Goal: Task Accomplishment & Management: Manage account settings

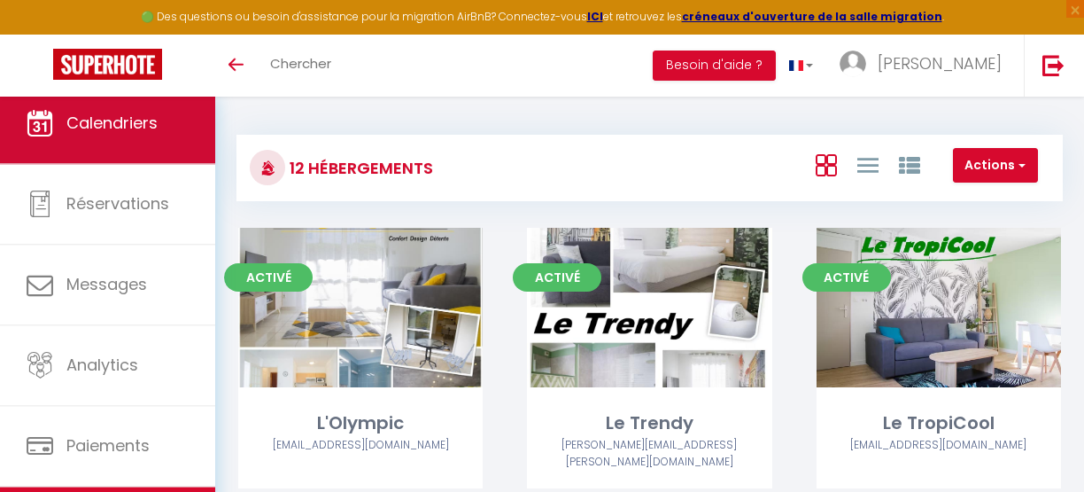
click at [105, 115] on span "Calendriers" at bounding box center [111, 123] width 91 height 22
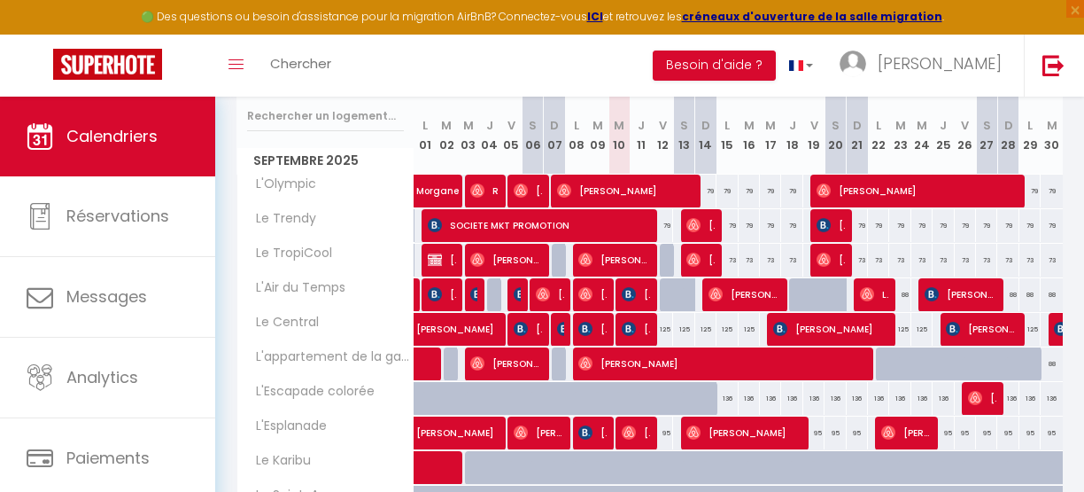
scroll to position [223, 0]
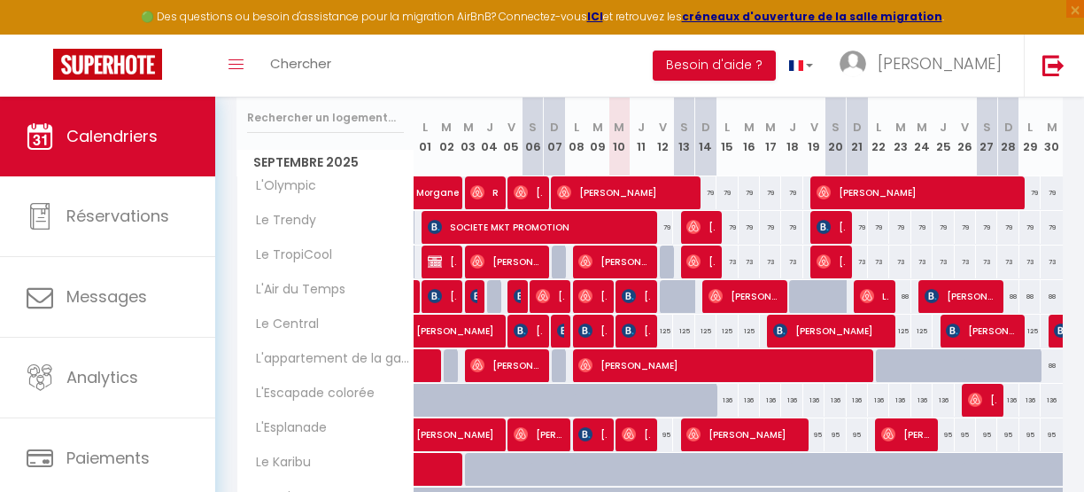
click at [660, 228] on div "79" at bounding box center [662, 227] width 21 height 33
type input "79"
type input "Ven 12 Septembre 2025"
type input "Sam 13 Septembre 2025"
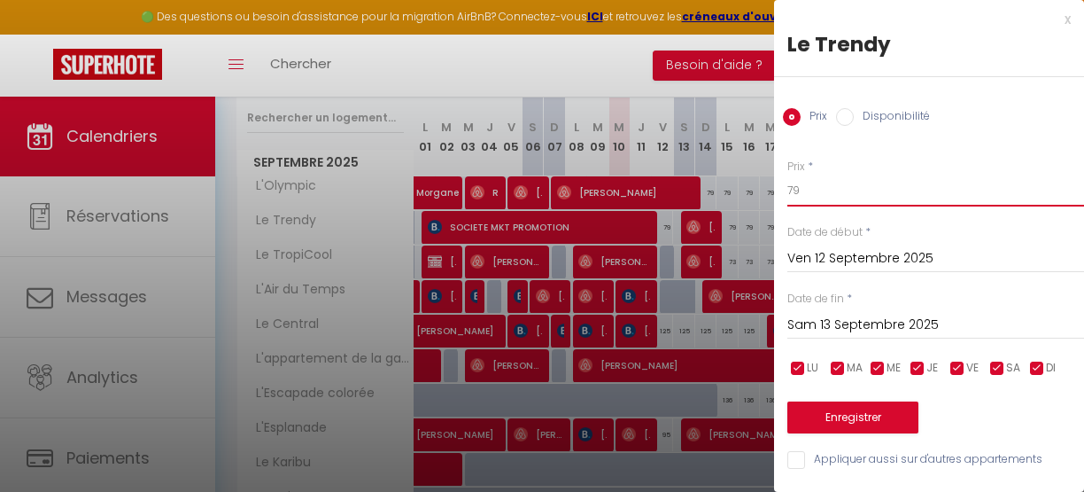
click at [794, 191] on input "79" at bounding box center [936, 191] width 297 height 32
type input "39"
click at [845, 411] on button "Enregistrer" at bounding box center [853, 417] width 131 height 32
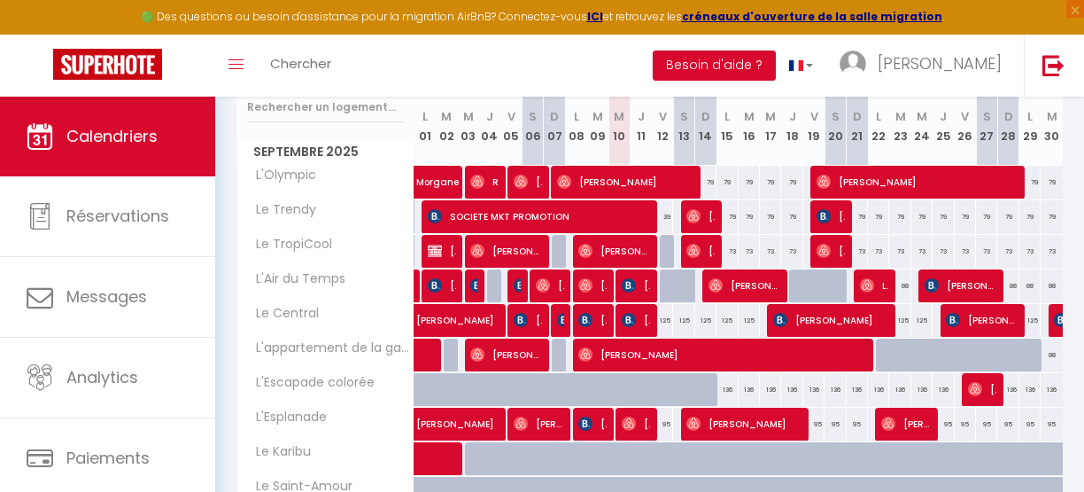
scroll to position [232, 0]
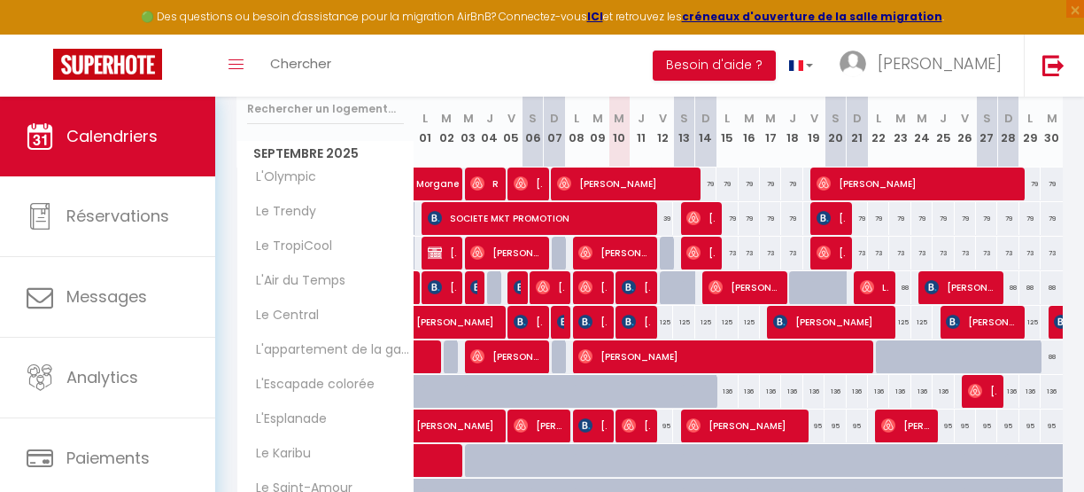
click at [535, 58] on div "Toggle menubar Chercher BUTTON Besoin d'aide ? Anthony STURMA Paramètres Équipe" at bounding box center [599, 66] width 943 height 62
